Goal: Task Accomplishment & Management: Manage account settings

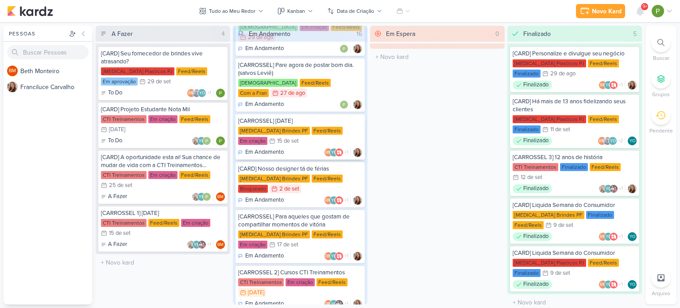
scroll to position [133, 0]
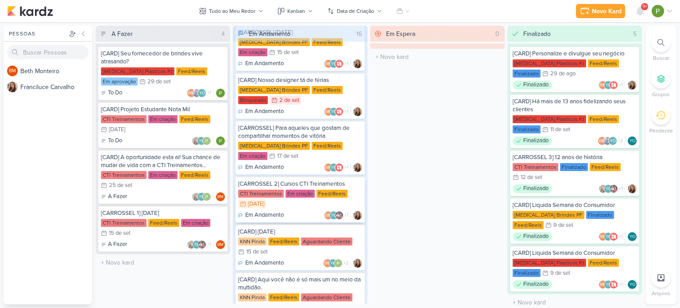
click at [308, 211] on div "Em Andamento BM YO +1" at bounding box center [300, 215] width 124 height 9
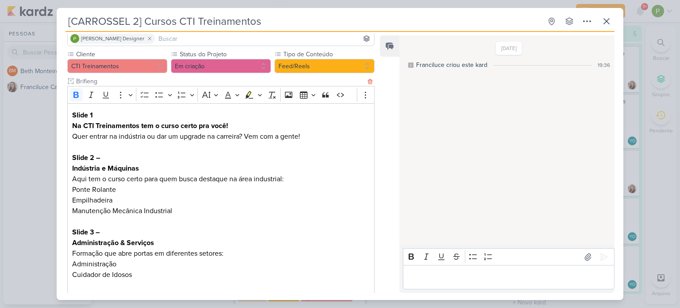
scroll to position [111, 0]
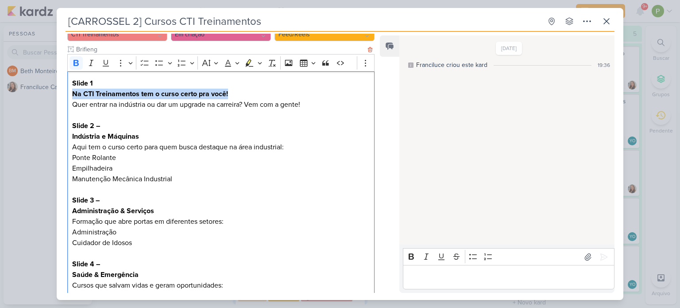
drag, startPoint x: 71, startPoint y: 77, endPoint x: 233, endPoint y: 81, distance: 162.1
click at [233, 81] on div "Slide 1 Na CTI Treinamentos tem o curso certo pra você! Quer entrar na indústri…" at bounding box center [220, 274] width 307 height 407
copy strong "Na CTI Treinamentos tem o curso certo pra você!"
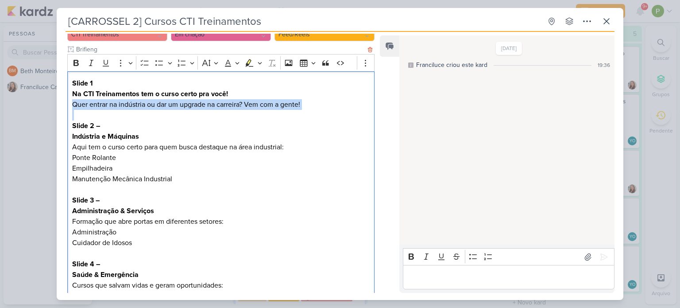
drag, startPoint x: 72, startPoint y: 89, endPoint x: 300, endPoint y: 99, distance: 227.8
click at [300, 99] on div "Slide 1 Na CTI Treinamentos tem o curso certo pra você! Quer entrar na indústri…" at bounding box center [220, 274] width 307 height 407
copy p "Quer entrar na indústria ou dar um upgrade na carreira? Vem com a gente!"
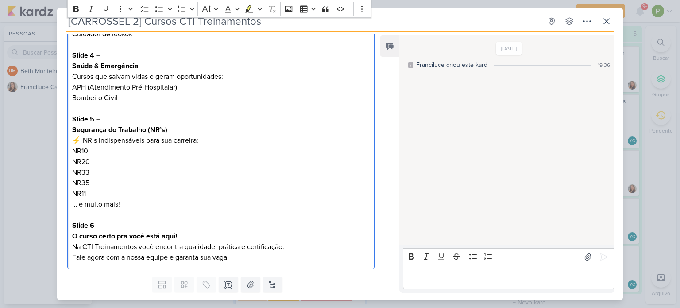
scroll to position [333, 0]
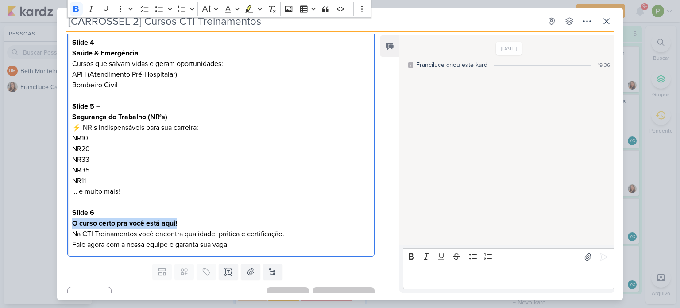
drag, startPoint x: 70, startPoint y: 205, endPoint x: 182, endPoint y: 208, distance: 112.1
click at [182, 208] on div "Slide 1 Na CTI Treinamentos tem o curso certo pra você! Quer entrar na indústri…" at bounding box center [220, 53] width 307 height 407
copy strong "O curso certo pra você está aqui!"
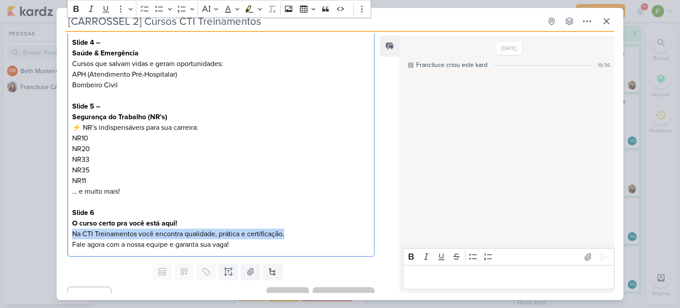
drag, startPoint x: 71, startPoint y: 224, endPoint x: 301, endPoint y: 221, distance: 230.3
click at [301, 221] on div "Slide 1 Na CTI Treinamentos tem o curso certo pra você! Quer entrar na indústri…" at bounding box center [220, 53] width 307 height 407
copy p "Na CTI Treinamentos você encontra qualidade, prática e certificação."
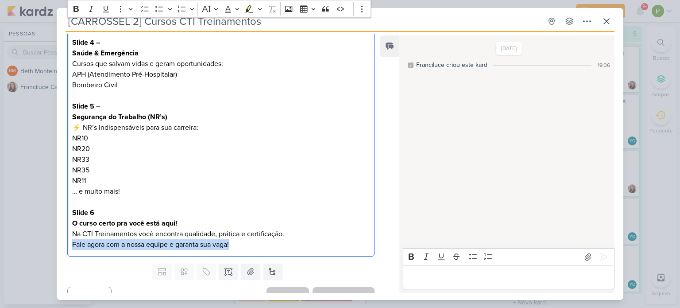
drag, startPoint x: 72, startPoint y: 232, endPoint x: 262, endPoint y: 240, distance: 189.8
click at [262, 240] on div "Slide 1 Na CTI Treinamentos tem o curso certo pra você! Quer entrar na indústri…" at bounding box center [220, 53] width 307 height 407
copy p "Fale agora com a nossa equipe e garanta sua vaga!"
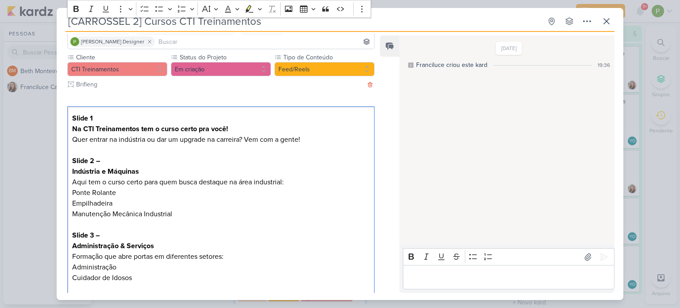
scroll to position [67, 0]
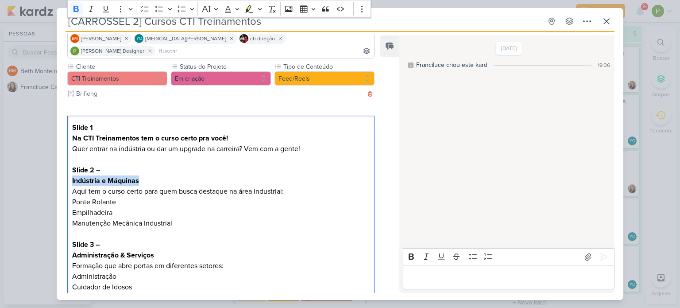
drag, startPoint x: 71, startPoint y: 168, endPoint x: 142, endPoint y: 166, distance: 71.3
copy strong "Indústria e Máquinas"
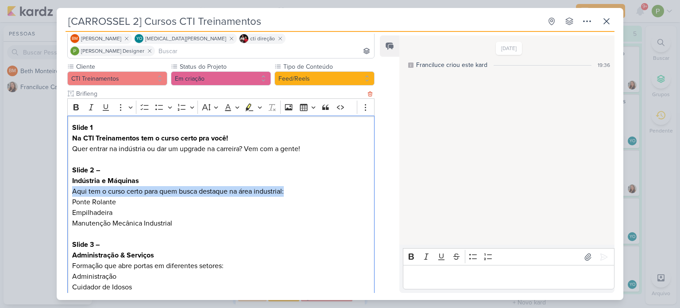
drag, startPoint x: 72, startPoint y: 178, endPoint x: 307, endPoint y: 180, distance: 234.7
click at [307, 180] on p "Indústria e Máquinas Aqui tem o curso certo para quem busca destaque na área in…" at bounding box center [221, 185] width 298 height 21
copy p "Aqui tem o curso certo para quem busca destaque na área industrial:"
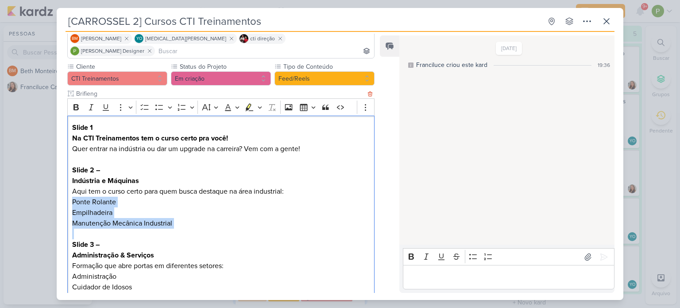
drag, startPoint x: 71, startPoint y: 190, endPoint x: 194, endPoint y: 222, distance: 126.8
copy div "Ponte Rolante Empilhadeira Manutenção Mecânica Industrial"
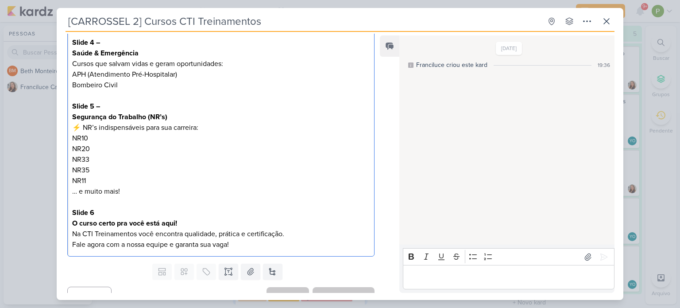
scroll to position [155, 0]
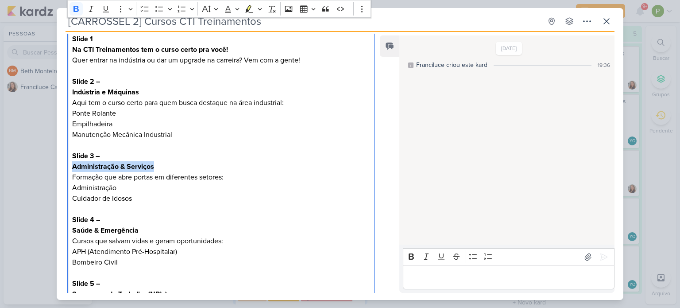
drag, startPoint x: 80, startPoint y: 154, endPoint x: 155, endPoint y: 155, distance: 75.7
click at [155, 161] on p "Administração & Serviços" at bounding box center [221, 166] width 298 height 11
copy strong "Administração & Serviços"
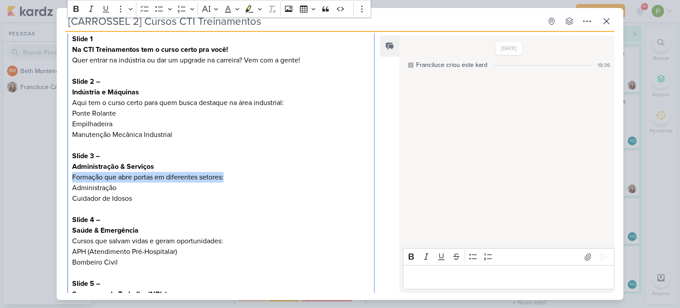
drag, startPoint x: 73, startPoint y: 165, endPoint x: 243, endPoint y: 161, distance: 170.1
click at [243, 172] on p "Formação que abre portas em diferentes setores:" at bounding box center [221, 177] width 298 height 11
drag, startPoint x: 71, startPoint y: 177, endPoint x: 124, endPoint y: 175, distance: 52.3
click at [124, 175] on div "Slide 1 Na CTI Treinamentos tem o curso certo pra você! Quer entrar na indústri…" at bounding box center [220, 230] width 307 height 407
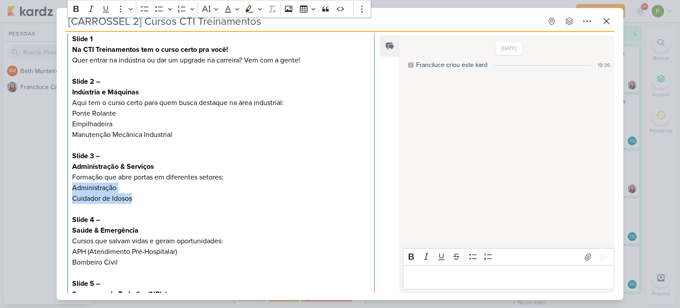
drag, startPoint x: 135, startPoint y: 190, endPoint x: 55, endPoint y: 178, distance: 80.5
click at [55, 178] on div "[CARROSSEL 2] Cursos CTI Treinamentos Criado por Franciluce" at bounding box center [340, 154] width 680 height 308
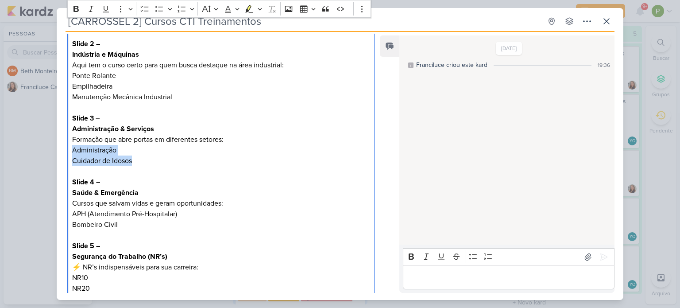
scroll to position [244, 0]
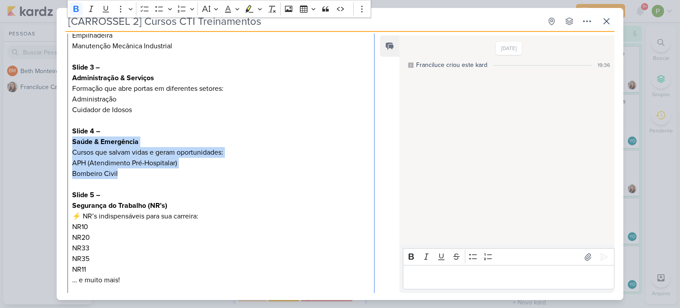
drag, startPoint x: 122, startPoint y: 163, endPoint x: 71, endPoint y: 131, distance: 60.1
click at [71, 131] on div "Slide 1 Na CTI Treinamentos tem o curso certo pra você! Quer entrar na indústri…" at bounding box center [220, 141] width 307 height 407
click at [97, 137] on strong "Saúde & Emergência" at bounding box center [105, 141] width 66 height 9
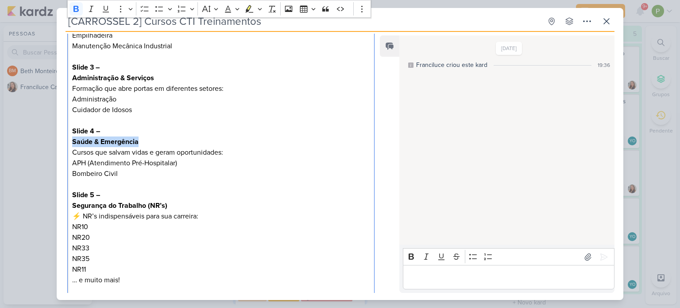
drag, startPoint x: 140, startPoint y: 129, endPoint x: 66, endPoint y: 124, distance: 74.1
click at [66, 124] on div "Cliente CTI Treinamentos Status do Projeto" at bounding box center [218, 117] width 322 height 464
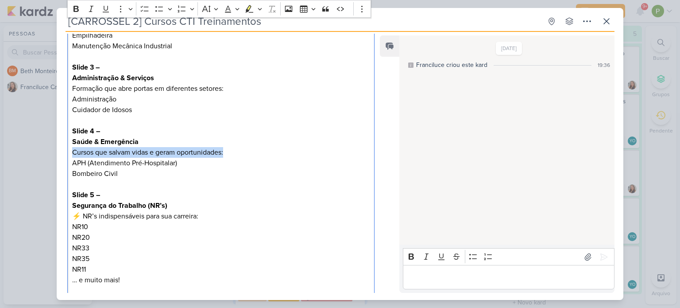
drag, startPoint x: 93, startPoint y: 139, endPoint x: 227, endPoint y: 139, distance: 133.7
click at [227, 139] on div "Slide 1 Na CTI Treinamentos tem o curso certo pra você! Quer entrar na indústri…" at bounding box center [220, 141] width 307 height 407
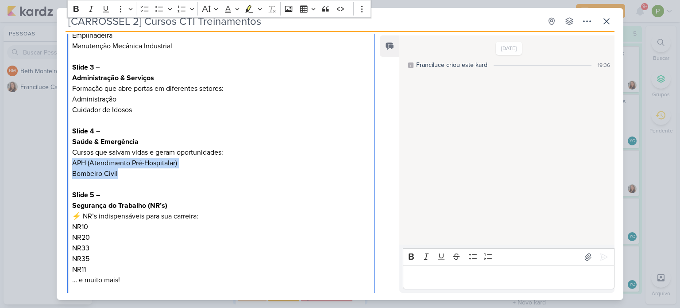
drag, startPoint x: 71, startPoint y: 148, endPoint x: 137, endPoint y: 159, distance: 67.3
click at [137, 159] on div "Slide 1 Na CTI Treinamentos tem o curso certo pra você! Quer entrar na indústri…" at bounding box center [220, 141] width 307 height 407
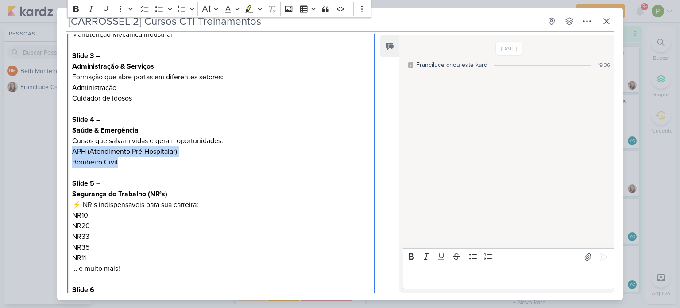
scroll to position [288, 0]
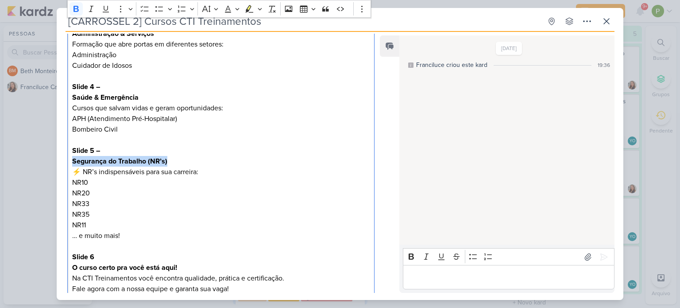
drag, startPoint x: 171, startPoint y: 147, endPoint x: 73, endPoint y: 149, distance: 98.3
click at [73, 156] on p "Segurança do Trabalho (NR’s) ⚡ NR’s indispensáveis para sua carreira:" at bounding box center [221, 166] width 298 height 21
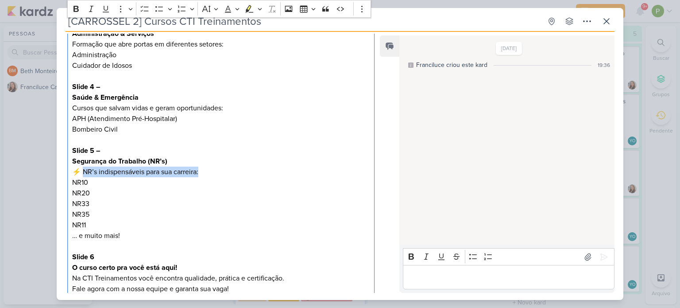
drag, startPoint x: 83, startPoint y: 159, endPoint x: 212, endPoint y: 159, distance: 128.9
click at [212, 159] on p "Segurança do Trabalho (NR’s) ⚡ NR’s indispensáveis para sua carreira:" at bounding box center [221, 166] width 298 height 21
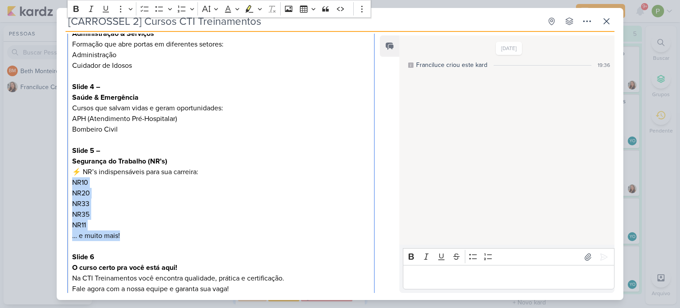
drag, startPoint x: 124, startPoint y: 225, endPoint x: 48, endPoint y: 167, distance: 95.2
click at [48, 167] on div "[CARROSSEL 2] Cursos CTI Treinamentos Criado por Franciluce" at bounding box center [340, 154] width 680 height 308
drag, startPoint x: 71, startPoint y: 221, endPoint x: 125, endPoint y: 221, distance: 54.0
click at [125, 221] on div "Slide 1 Na CTI Treinamentos tem o curso certo pra você! Quer entrar na indústri…" at bounding box center [220, 97] width 307 height 407
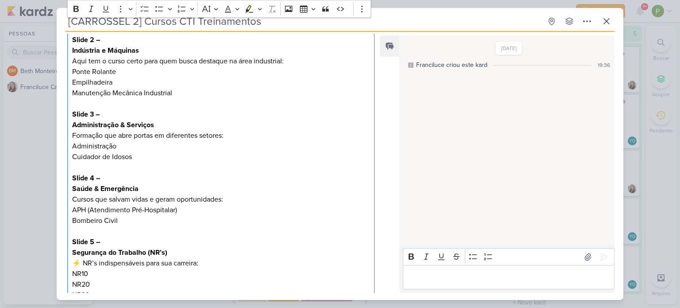
scroll to position [200, 0]
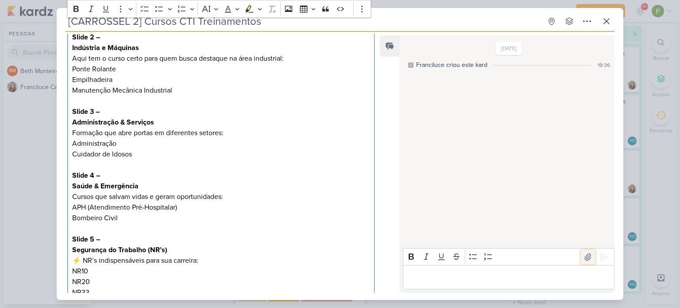
click at [585, 259] on icon at bounding box center [588, 256] width 9 height 9
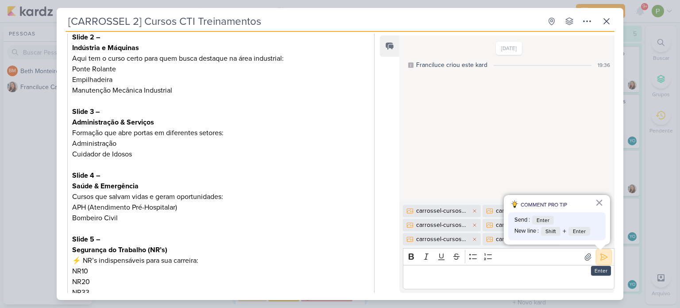
click at [604, 260] on icon at bounding box center [604, 256] width 9 height 9
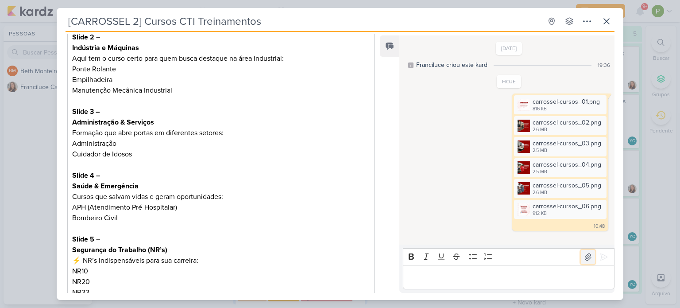
click at [584, 256] on icon at bounding box center [588, 256] width 9 height 9
click at [522, 108] on img at bounding box center [524, 105] width 12 height 12
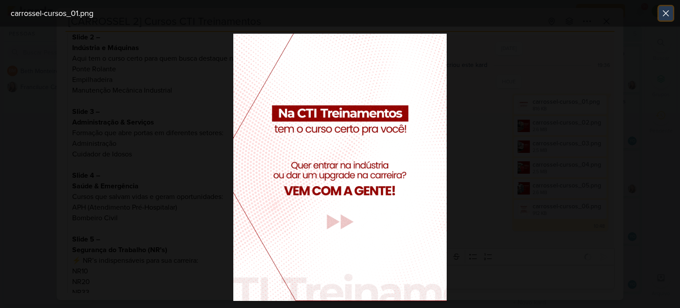
click at [665, 16] on icon at bounding box center [666, 13] width 11 height 11
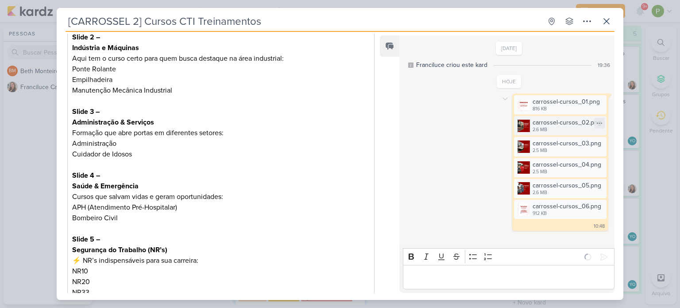
click at [524, 124] on img at bounding box center [524, 126] width 12 height 12
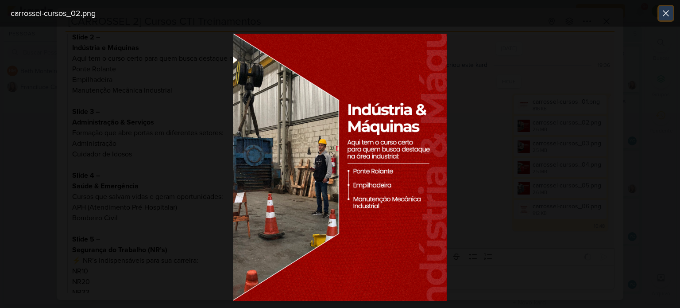
click at [666, 13] on icon at bounding box center [665, 13] width 5 height 5
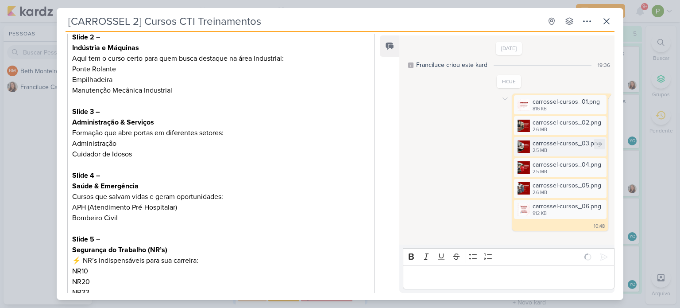
click at [529, 143] on div "carrossel-cursos_03.png 2.5 MB" at bounding box center [560, 146] width 93 height 19
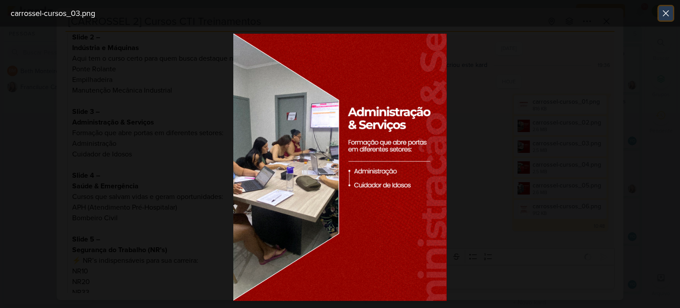
click at [665, 14] on icon at bounding box center [665, 13] width 5 height 5
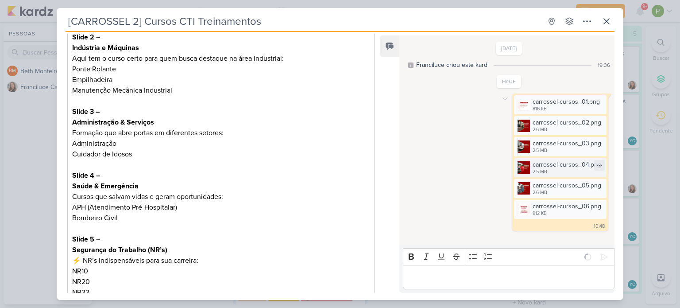
click at [524, 169] on img at bounding box center [524, 167] width 12 height 12
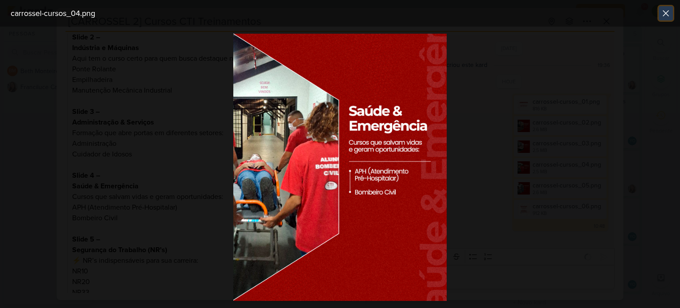
click at [663, 16] on icon at bounding box center [666, 13] width 11 height 11
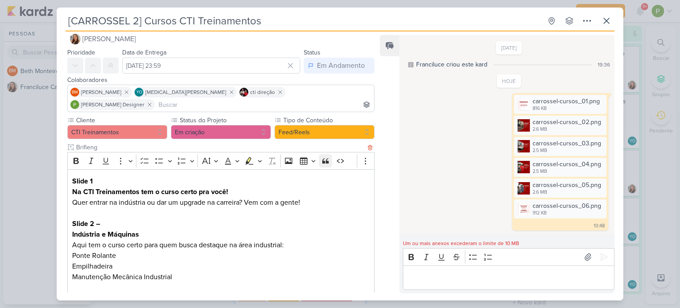
scroll to position [0, 0]
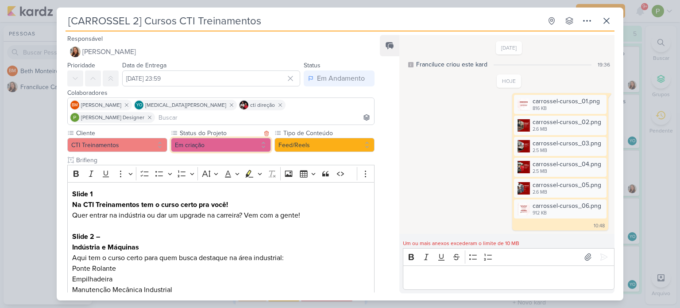
click at [206, 138] on button "Em criação" at bounding box center [221, 145] width 100 height 14
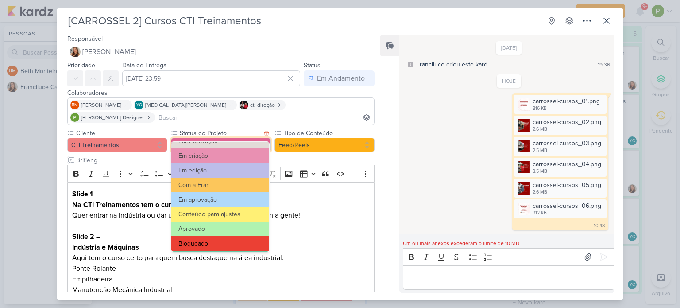
scroll to position [89, 0]
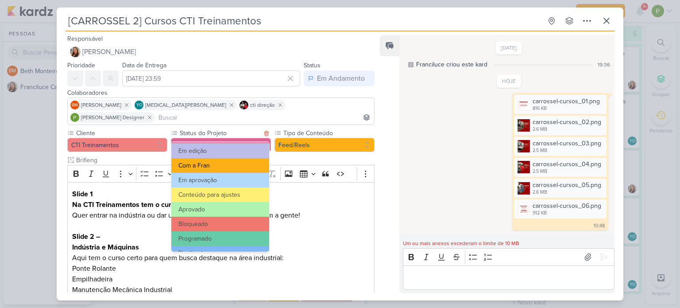
click at [210, 165] on button "Com a Fran" at bounding box center [220, 165] width 98 height 15
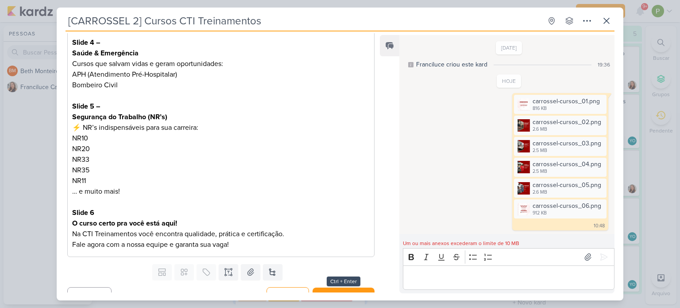
scroll to position [333, 0]
click at [334, 287] on button "Salvar e Fechar" at bounding box center [344, 295] width 62 height 16
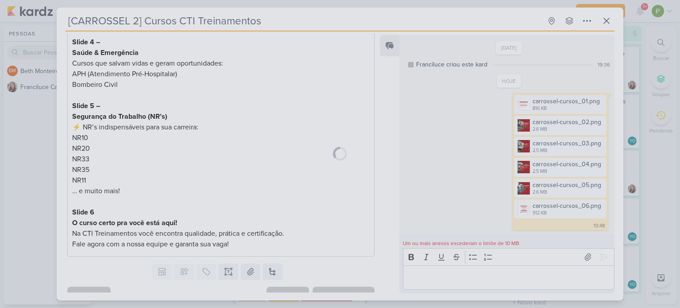
scroll to position [332, 0]
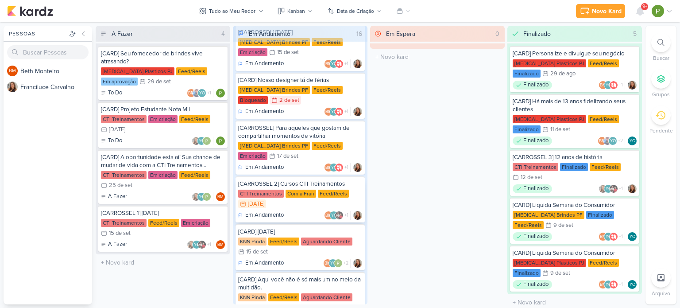
click at [286, 190] on div "Com a Fran" at bounding box center [301, 194] width 31 height 8
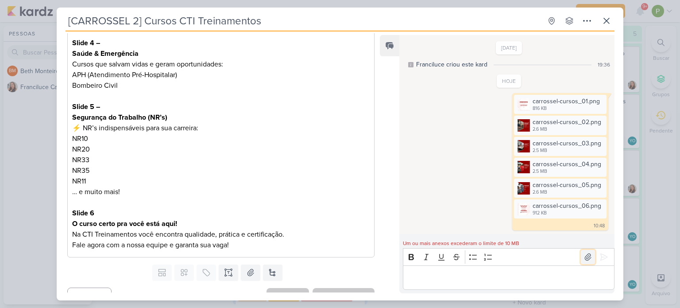
click at [585, 256] on icon at bounding box center [588, 256] width 9 height 9
click at [607, 25] on icon at bounding box center [606, 21] width 11 height 11
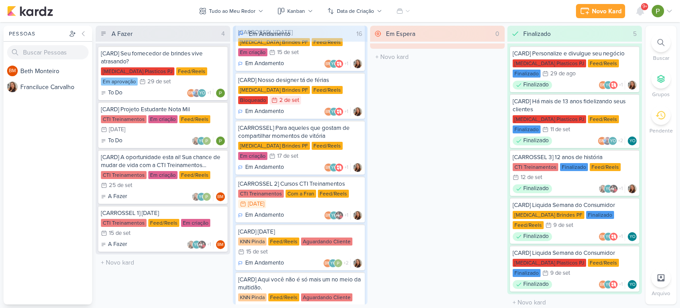
click at [408, 166] on div "Em Espera 0 O título do kard deve ter menos que 100 caracteres" at bounding box center [437, 165] width 135 height 279
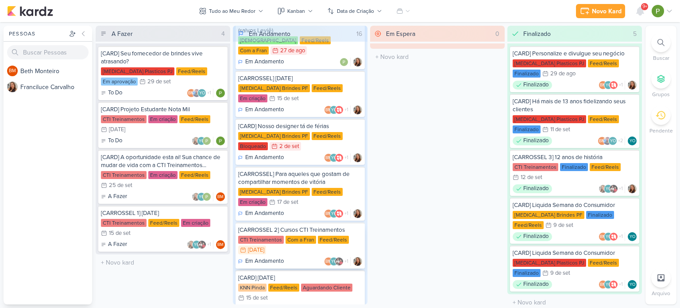
scroll to position [89, 0]
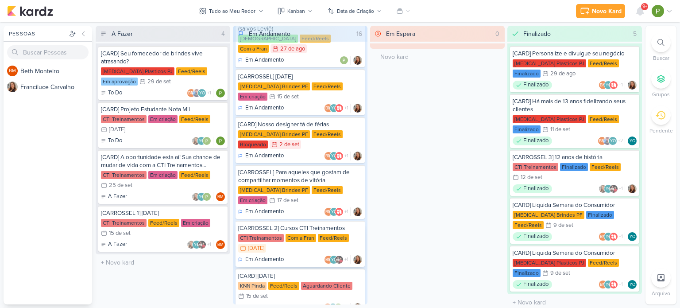
click at [308, 233] on div "[CARROSSEL 2] Cursos CTI Treinamentos CTI Treinamentos Com a Fran Feed/Reels 13…" at bounding box center [300, 244] width 129 height 46
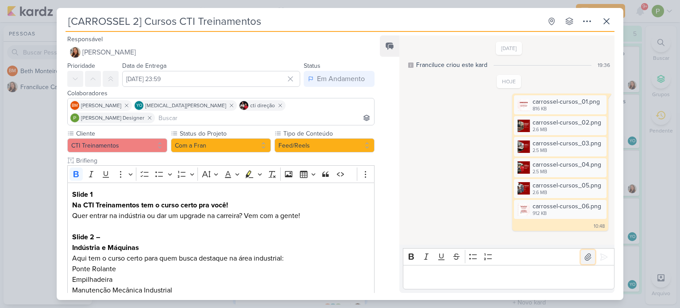
click at [585, 255] on icon at bounding box center [588, 256] width 9 height 9
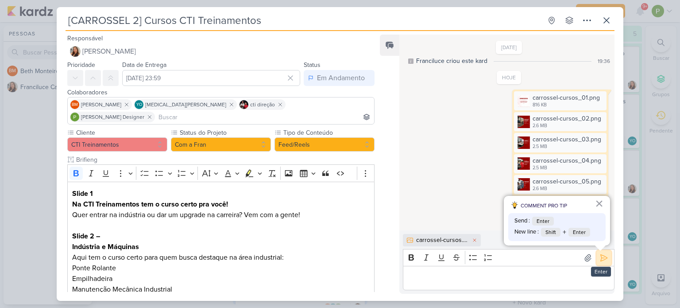
click at [600, 258] on icon at bounding box center [604, 257] width 9 height 9
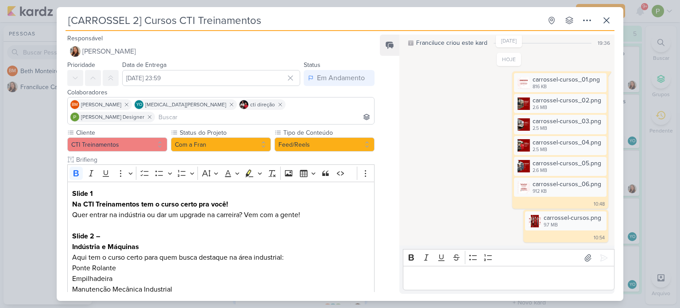
click at [47, 158] on div "[CARROSSEL 2] Cursos CTI Treinamentos Criado por Franciluce" at bounding box center [340, 154] width 680 height 308
